Goal: Navigation & Orientation: Find specific page/section

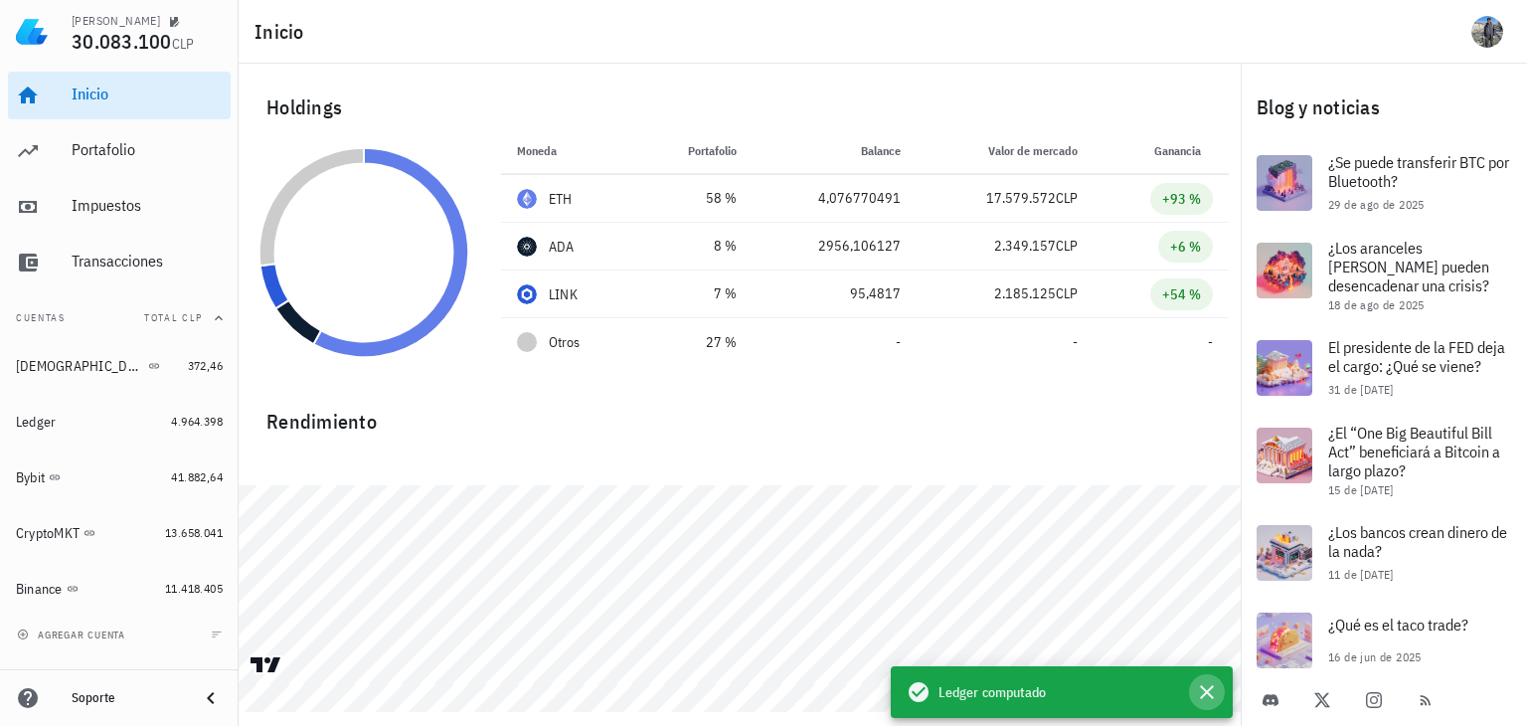
click at [1209, 691] on icon "button" at bounding box center [1207, 692] width 24 height 24
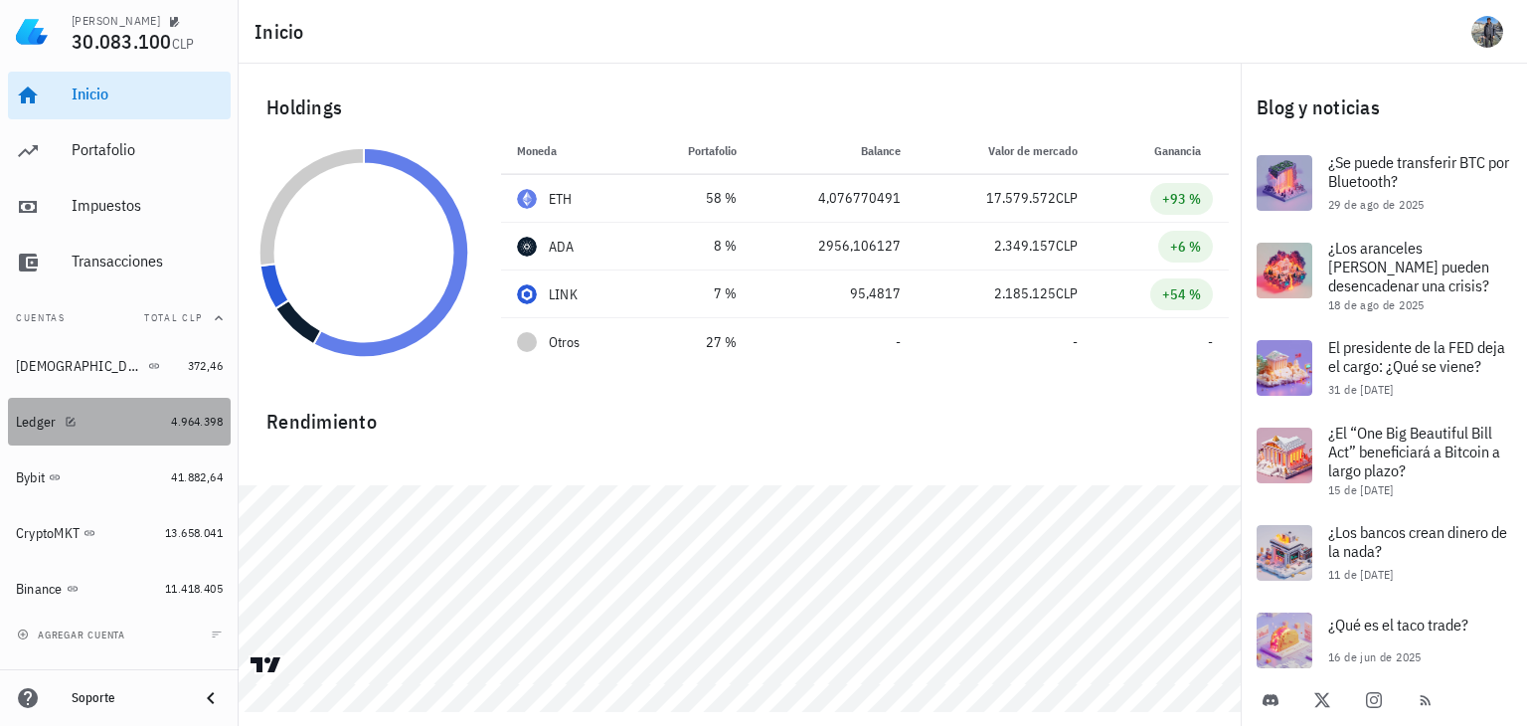
click at [44, 431] on div "Ledger" at bounding box center [89, 422] width 147 height 43
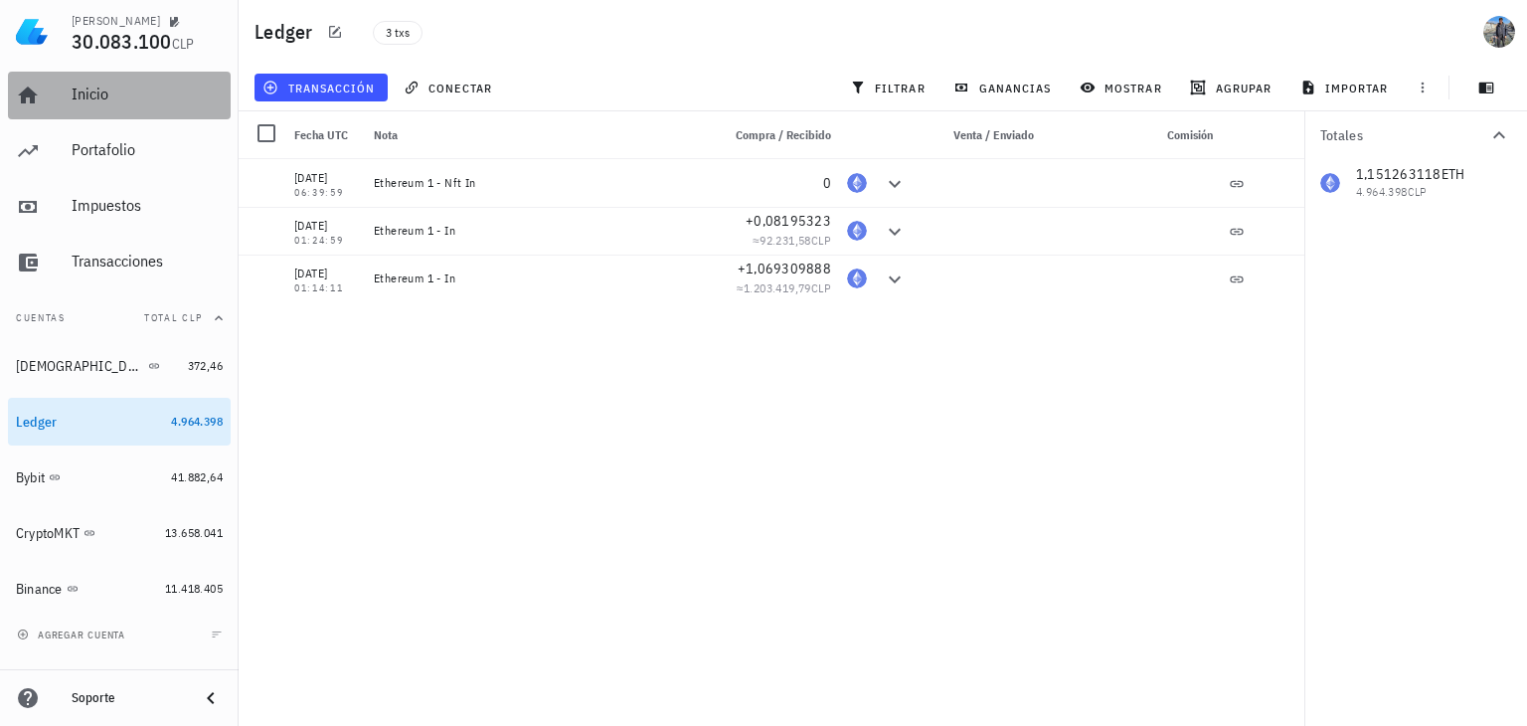
click at [85, 109] on div "Inicio" at bounding box center [147, 95] width 151 height 45
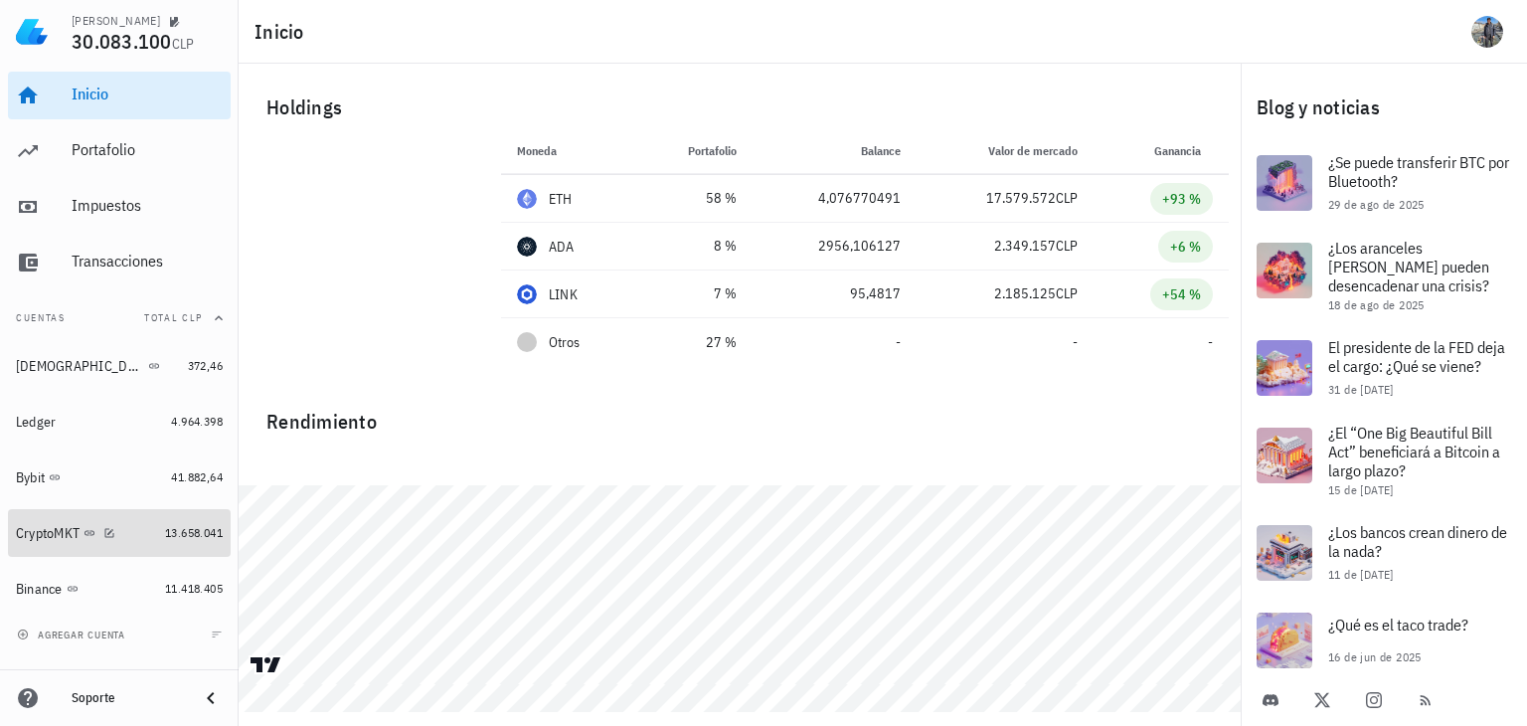
click at [36, 525] on div "CryptoMKT" at bounding box center [48, 533] width 64 height 17
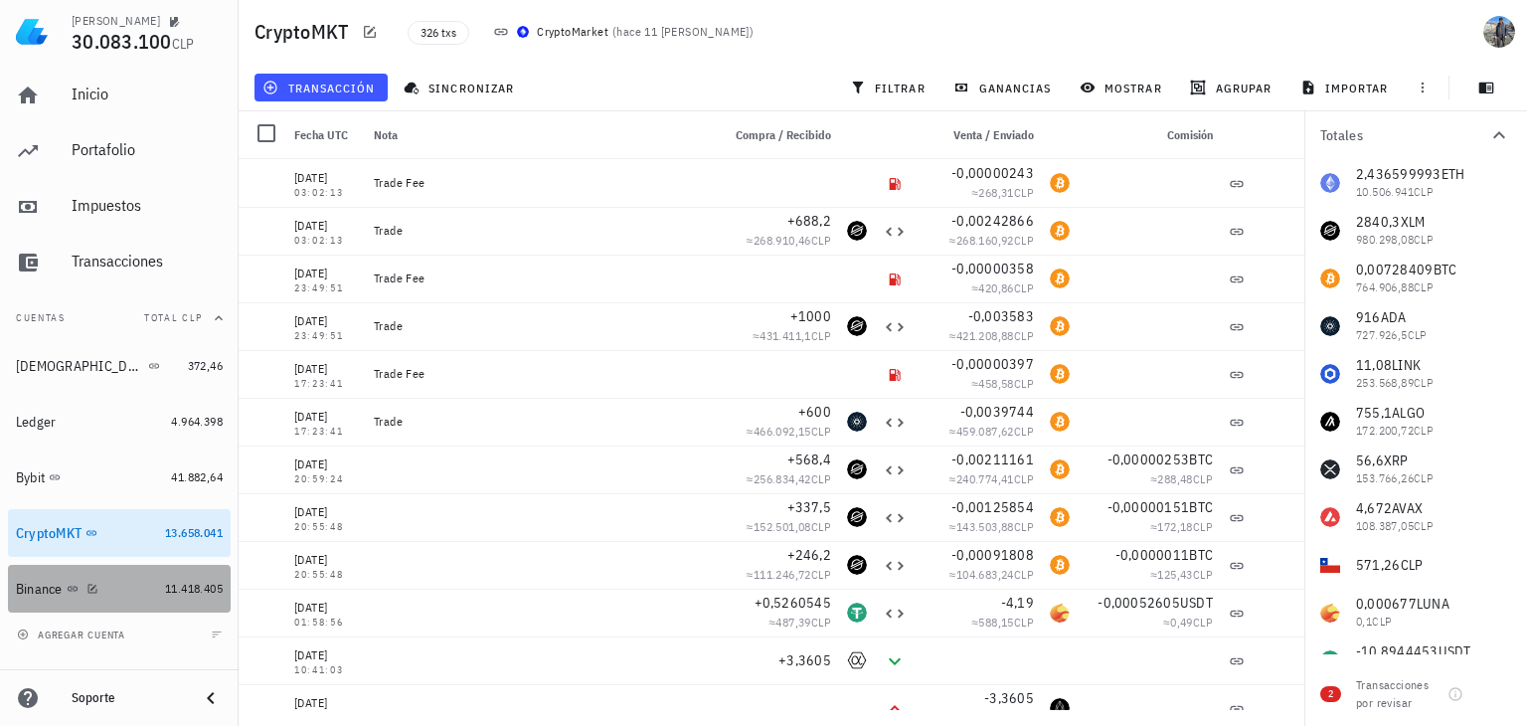
click at [36, 580] on div "Binance" at bounding box center [86, 589] width 141 height 19
